Goal: Browse casually: Explore the website without a specific task or goal

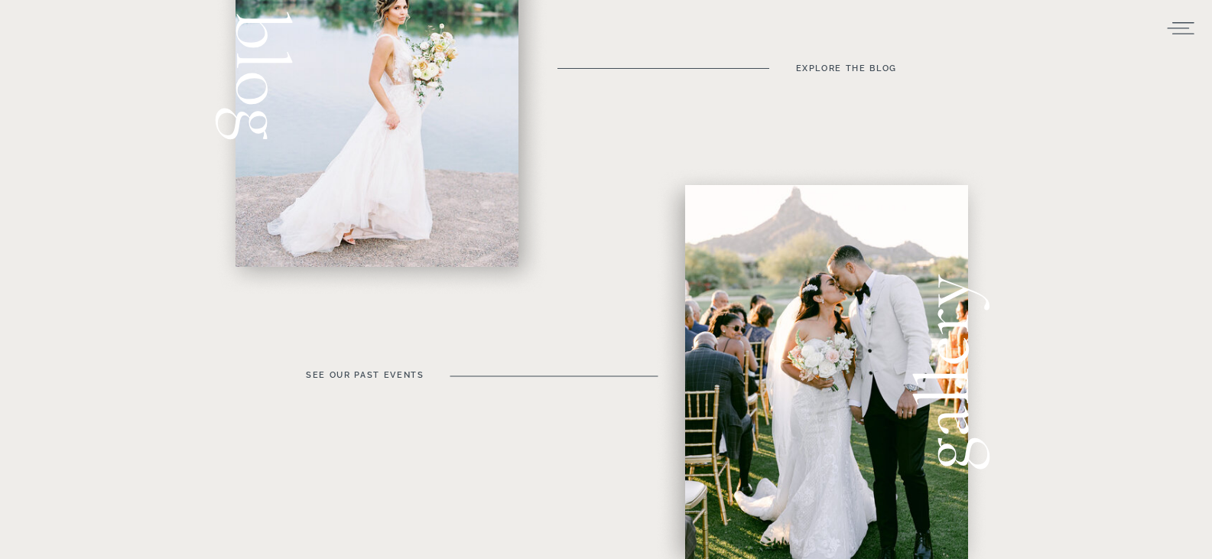
scroll to position [688, 0]
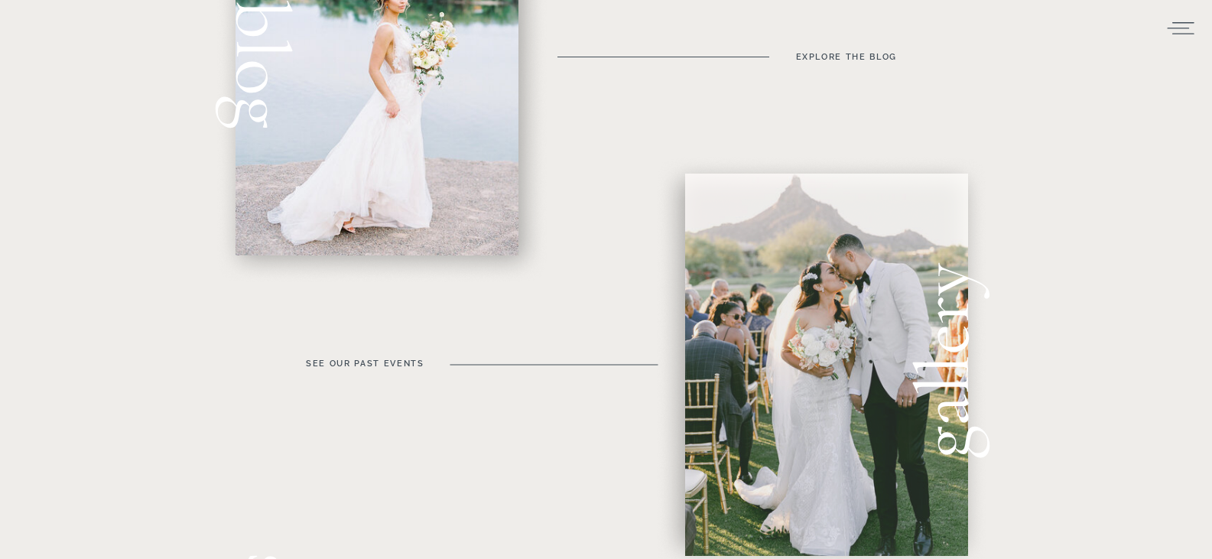
click at [816, 316] on div at bounding box center [826, 365] width 283 height 382
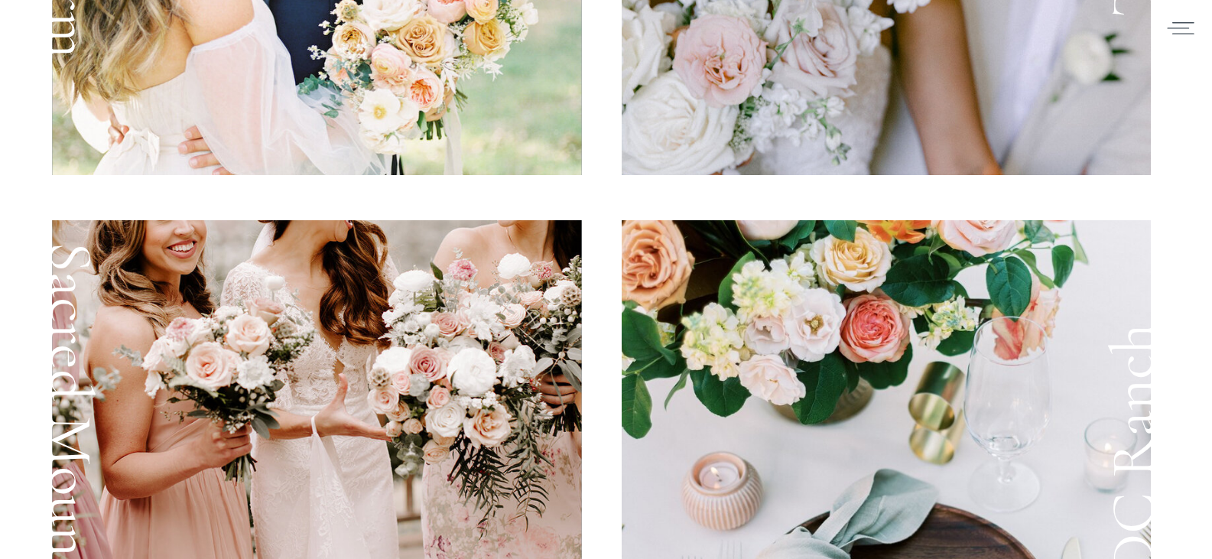
scroll to position [2447, 0]
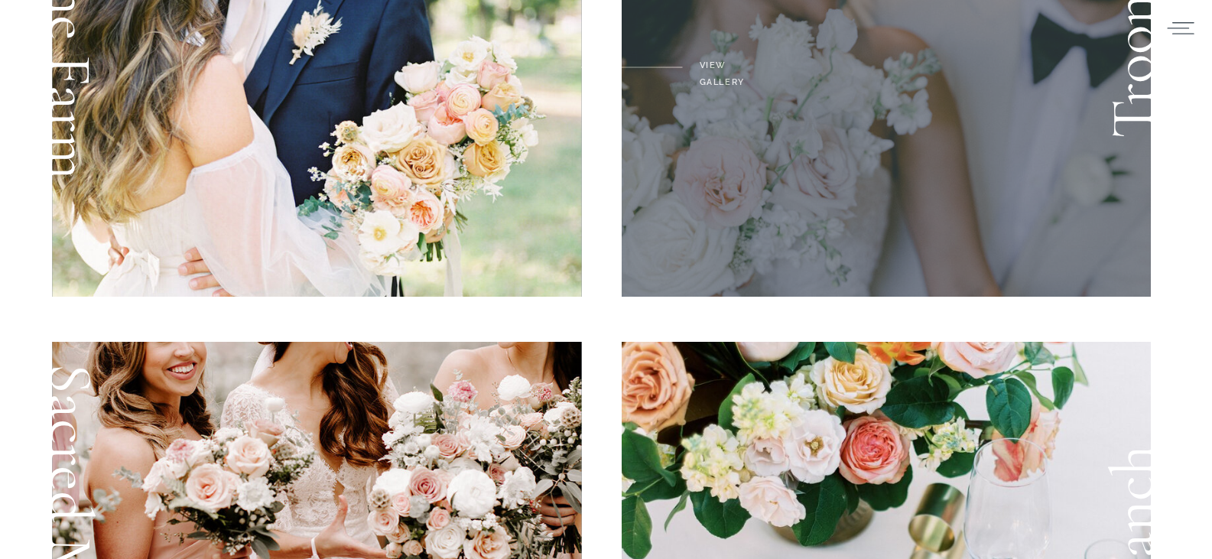
click at [772, 150] on div at bounding box center [887, 67] width 530 height 459
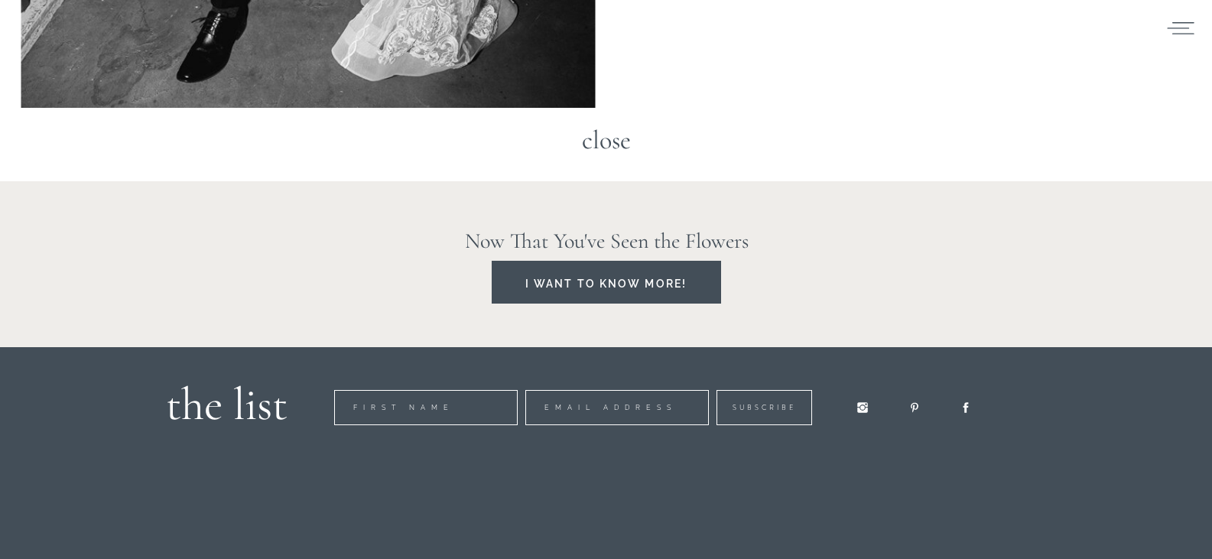
scroll to position [11381, 0]
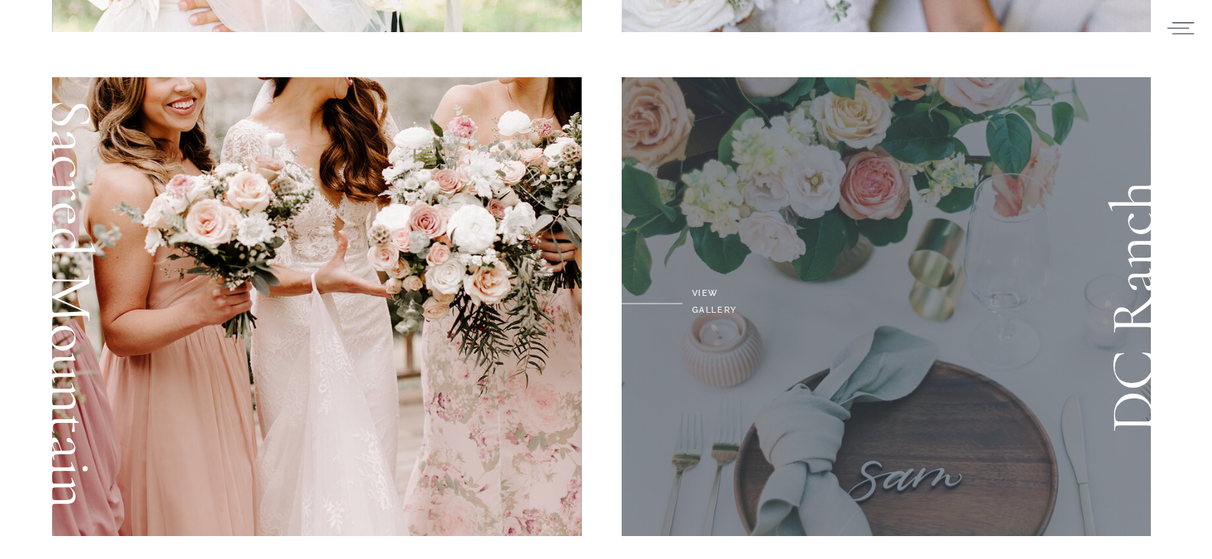
scroll to position [2524, 0]
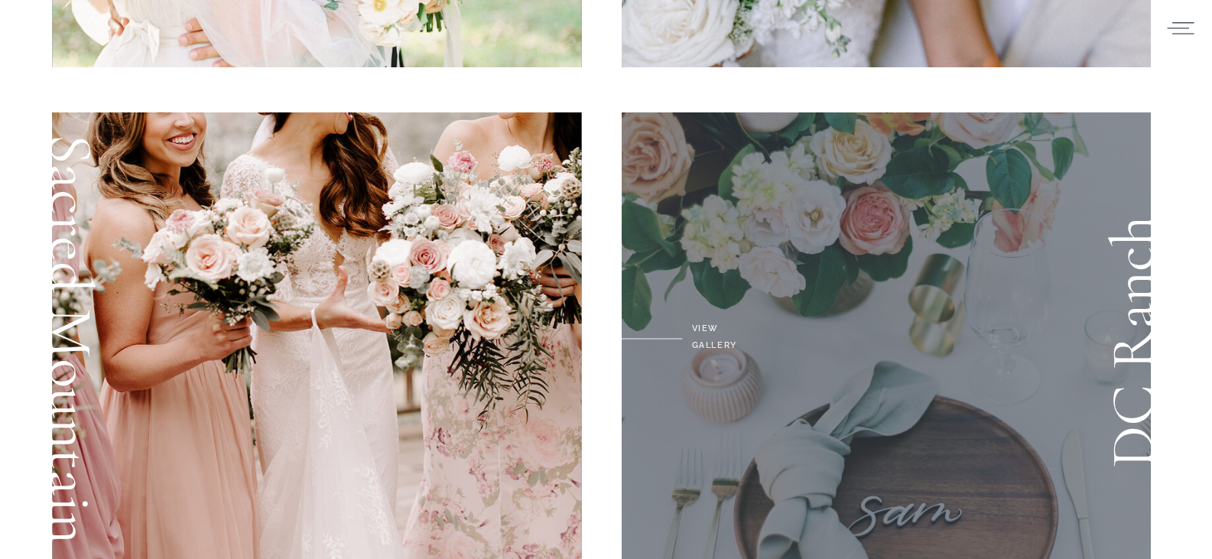
click at [853, 259] on div at bounding box center [887, 341] width 530 height 459
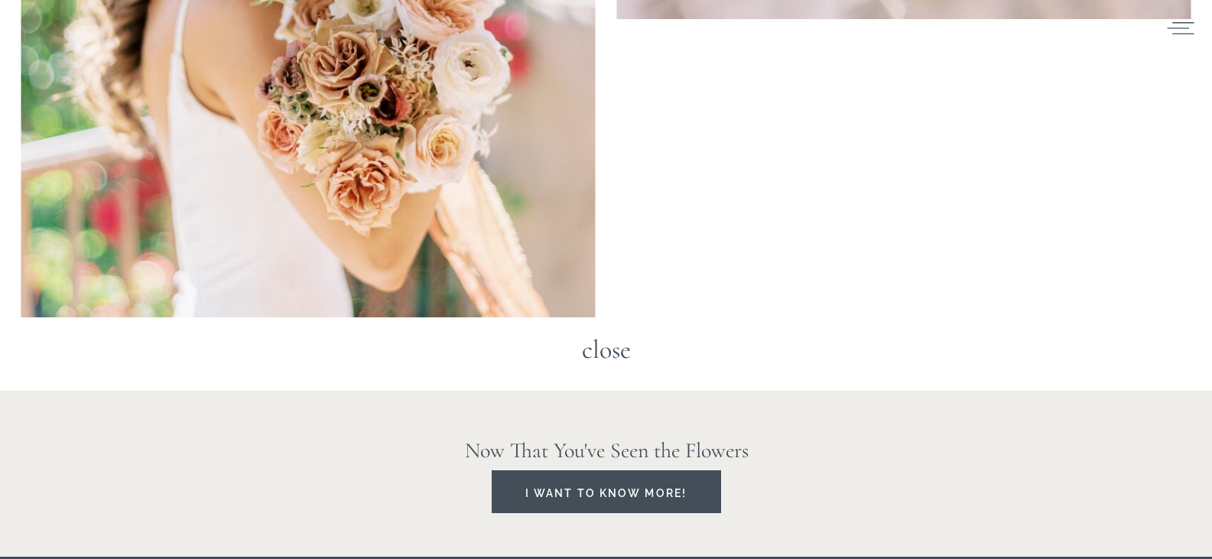
scroll to position [20725, 0]
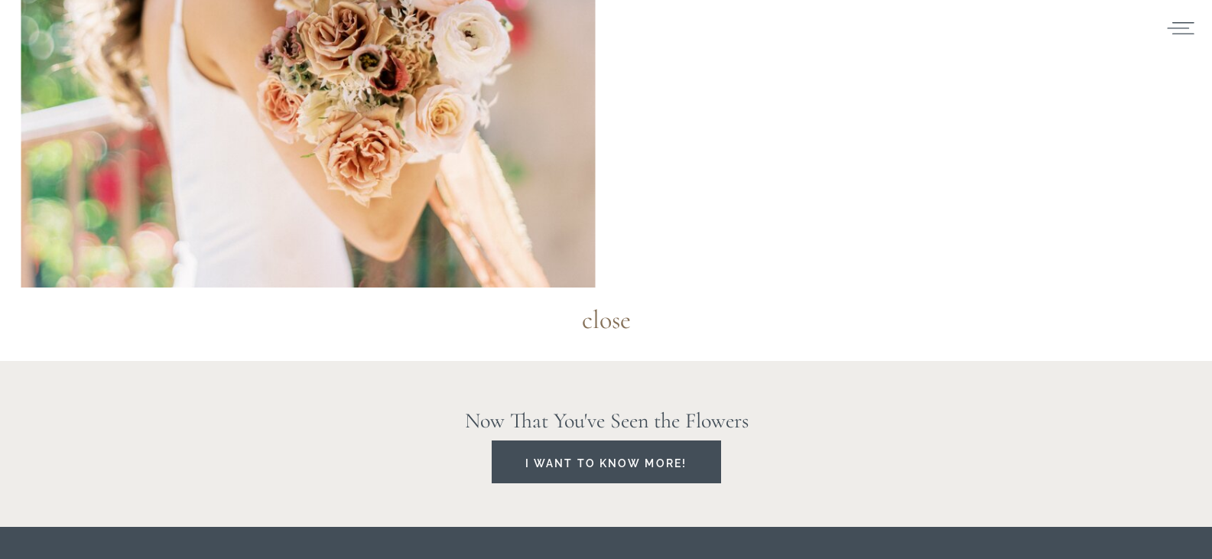
click at [616, 316] on h3 "close" at bounding box center [606, 321] width 78 height 41
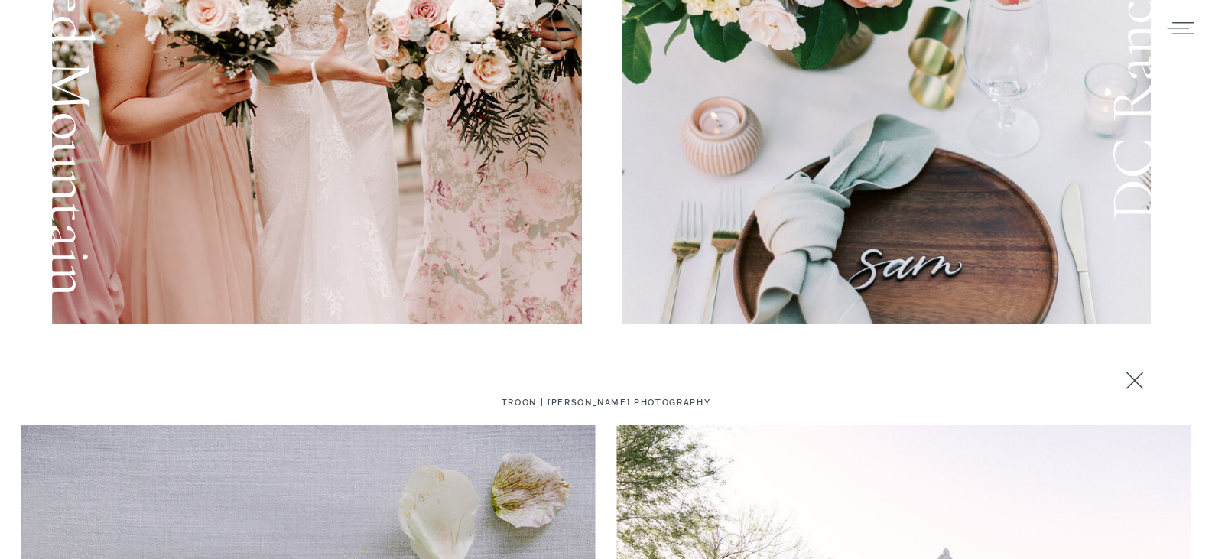
scroll to position [2570, 0]
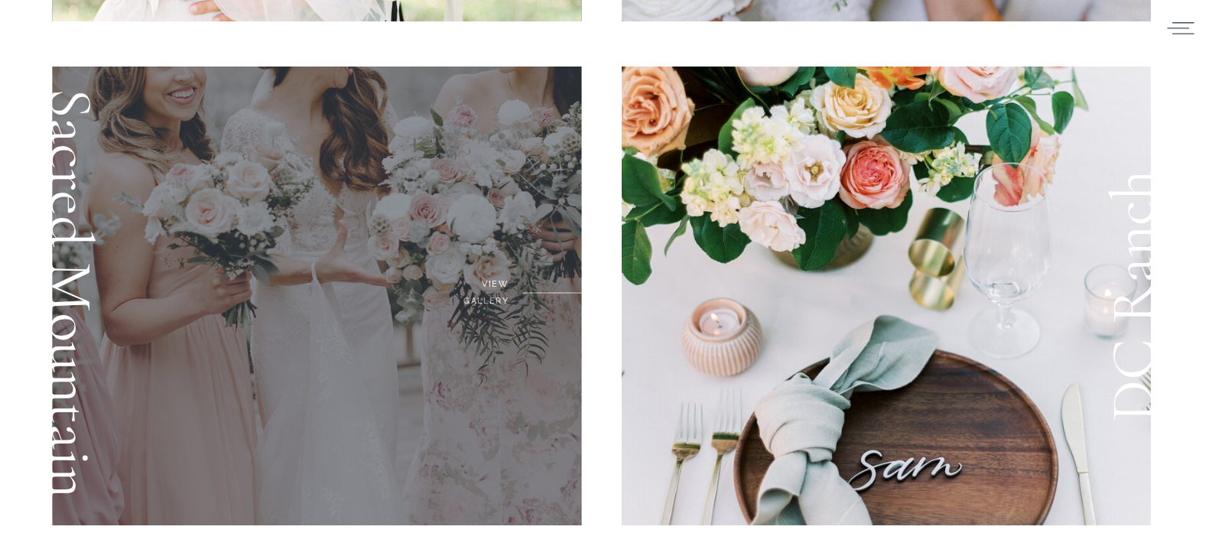
click at [393, 311] on div at bounding box center [317, 296] width 530 height 459
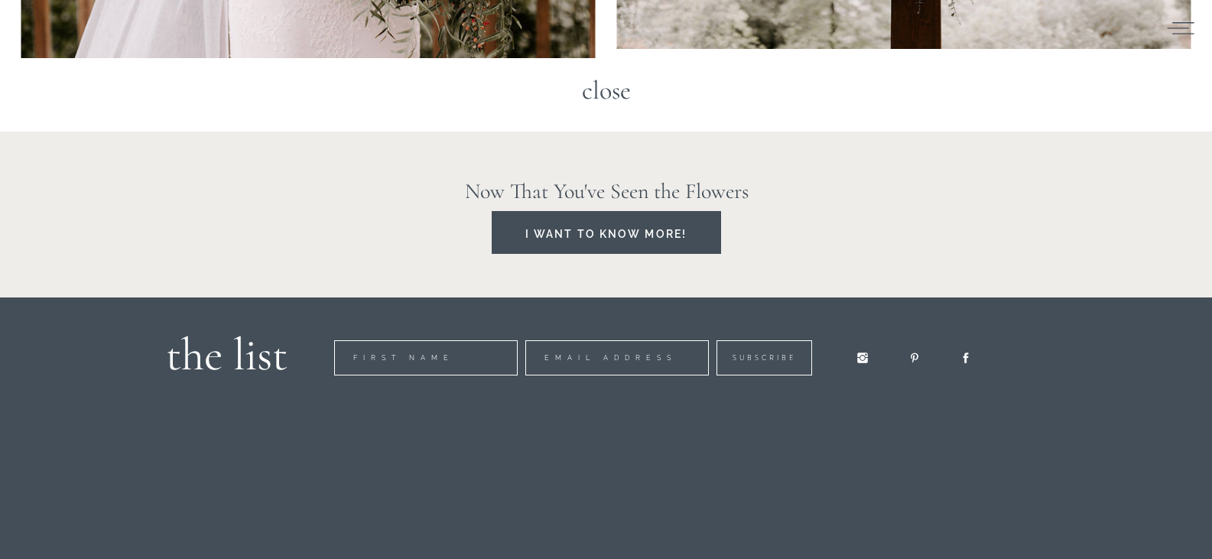
scroll to position [15906, 0]
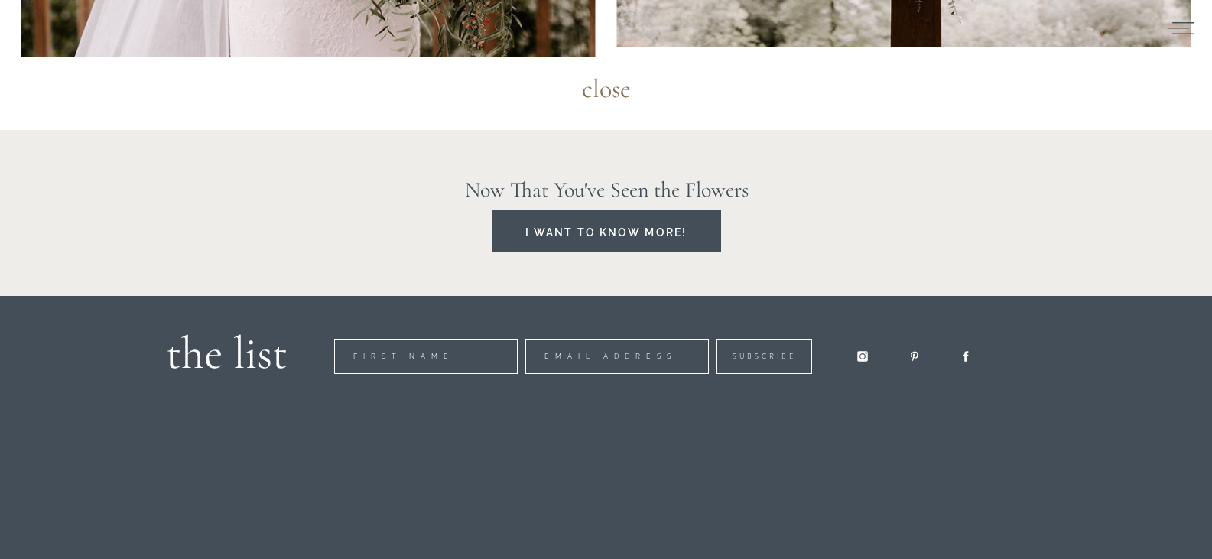
click at [600, 84] on h3 "close" at bounding box center [606, 90] width 78 height 41
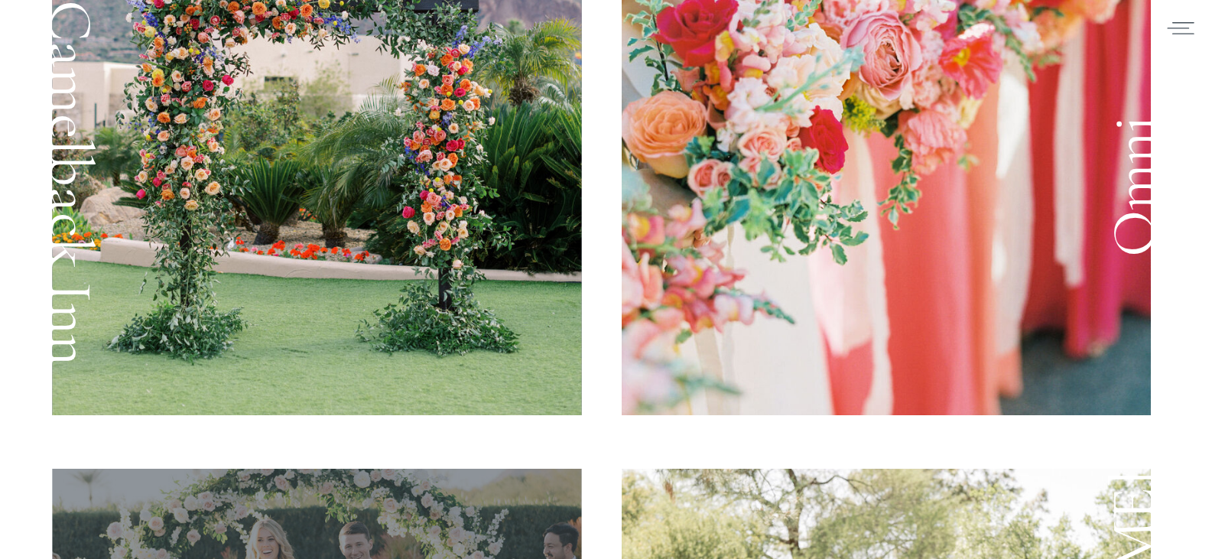
scroll to position [1080, 0]
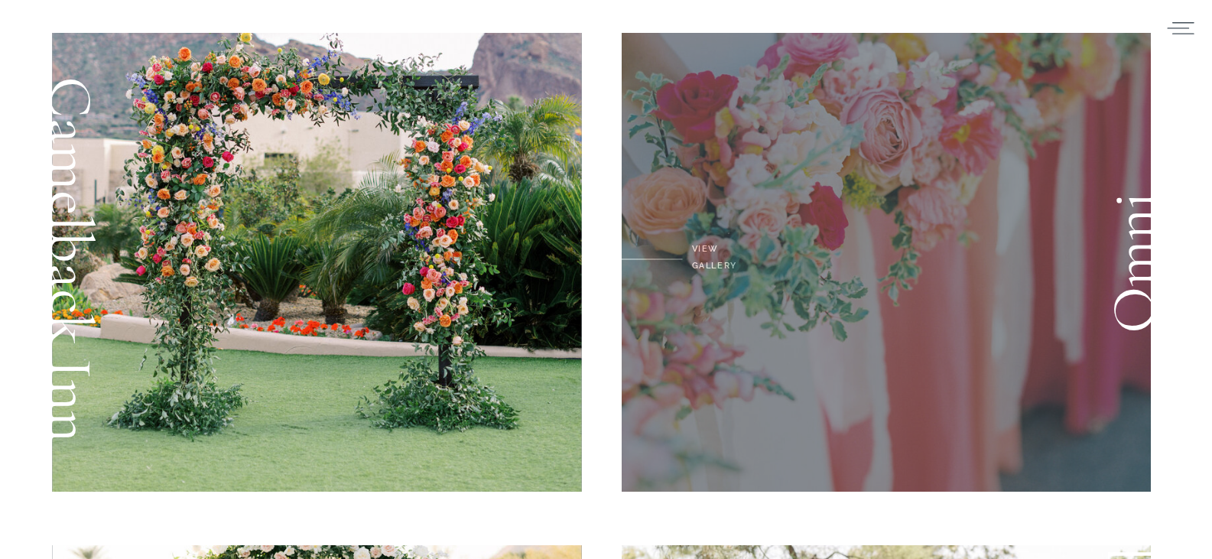
click at [707, 254] on div at bounding box center [887, 262] width 530 height 459
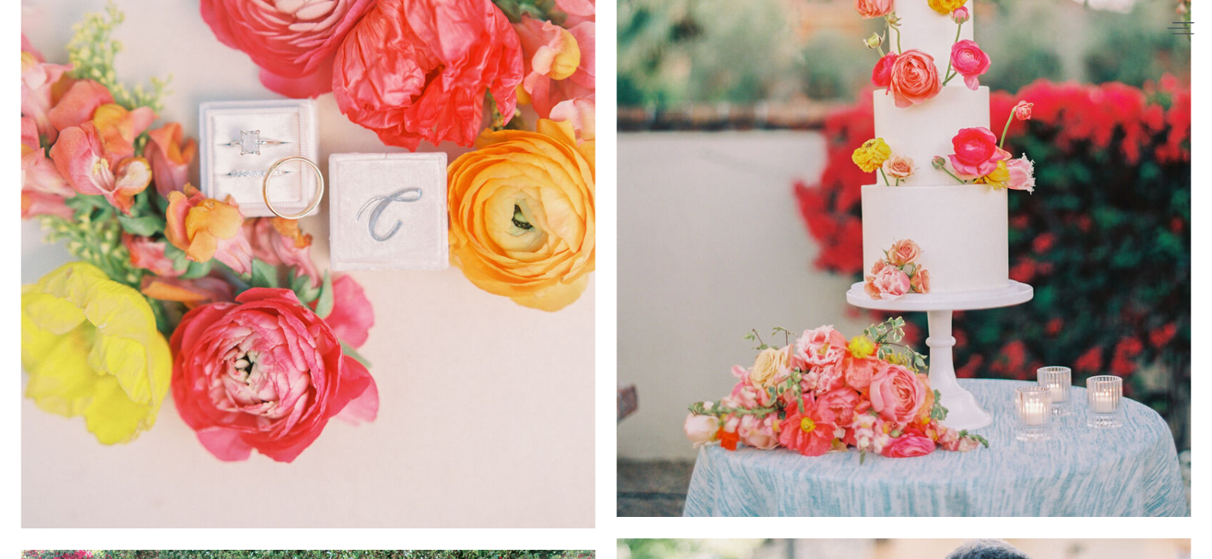
scroll to position [6487, 0]
